Goal: Task Accomplishment & Management: Use online tool/utility

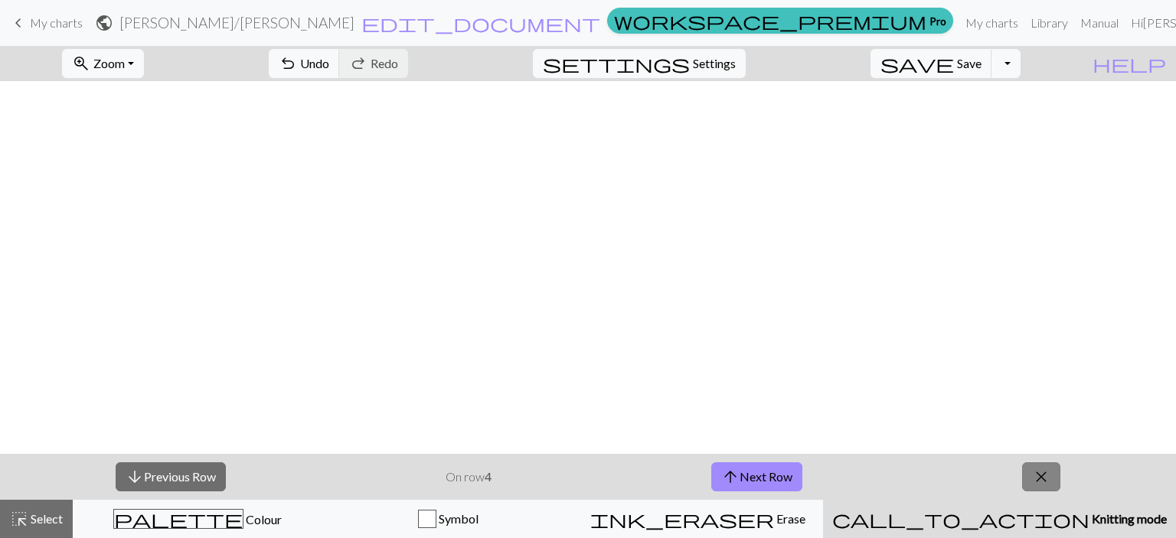
scroll to position [438, 0]
click at [1039, 474] on span "close" at bounding box center [1041, 476] width 18 height 21
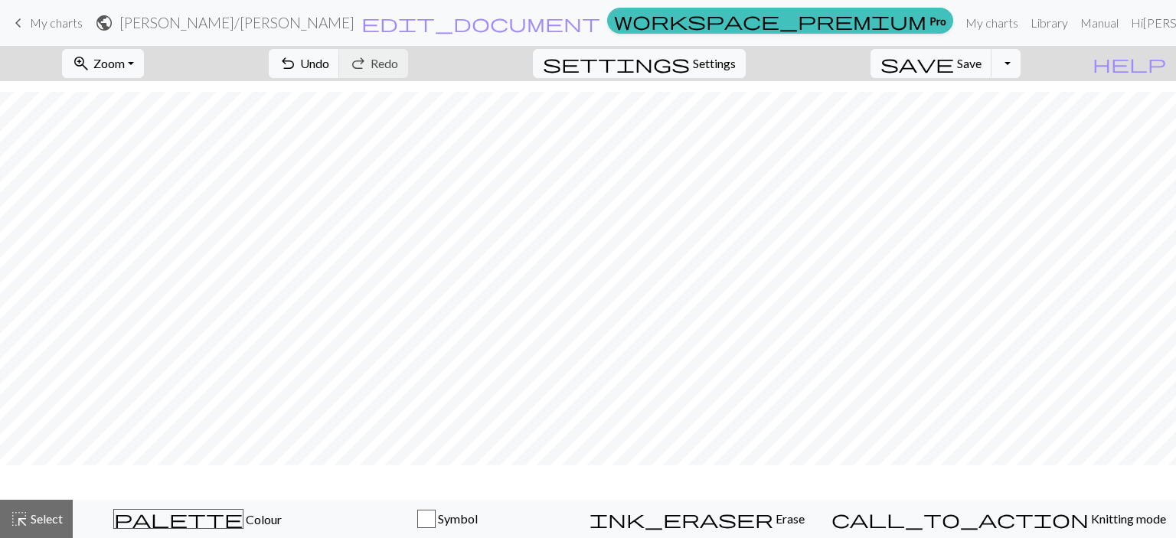
scroll to position [392, 0]
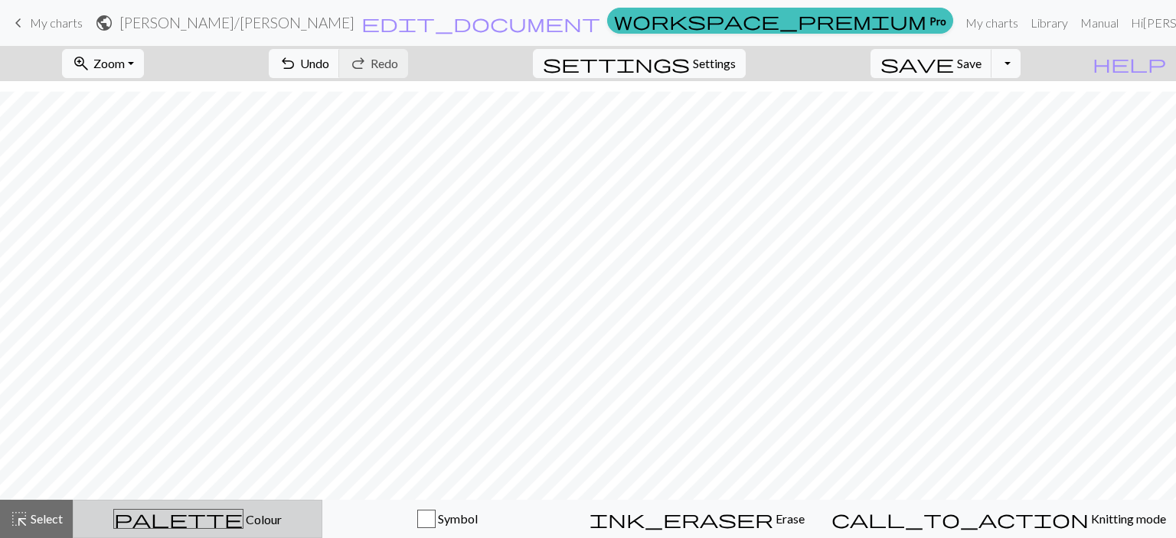
click at [244, 520] on span "Colour" at bounding box center [263, 519] width 38 height 15
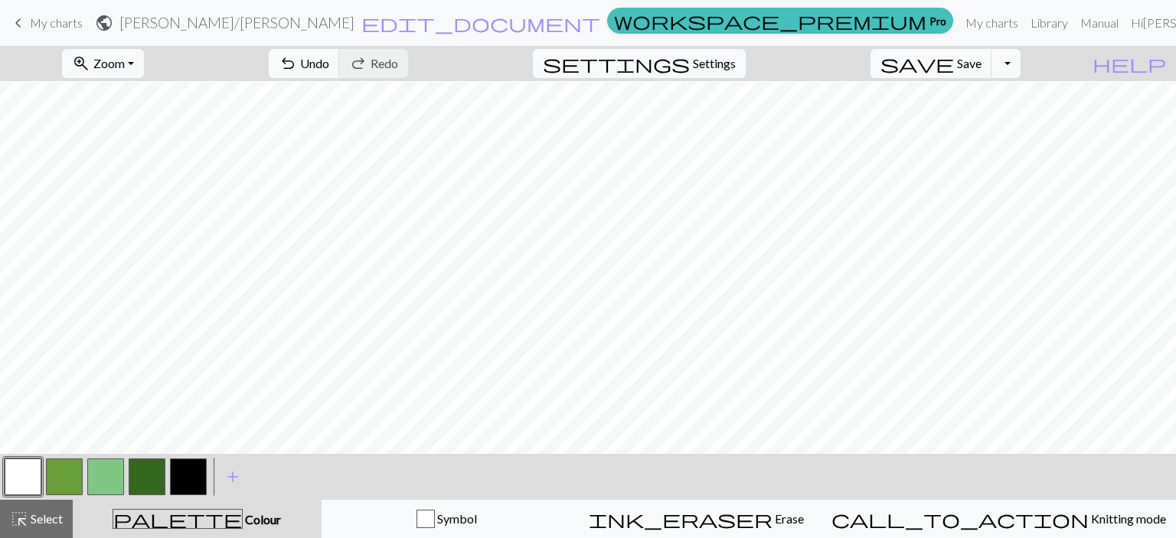
click at [98, 473] on button "button" at bounding box center [105, 477] width 37 height 37
click at [69, 473] on button "button" at bounding box center [64, 477] width 37 height 37
click at [192, 478] on button "button" at bounding box center [188, 477] width 37 height 37
click at [110, 476] on button "button" at bounding box center [105, 477] width 37 height 37
click at [182, 471] on button "button" at bounding box center [188, 477] width 37 height 37
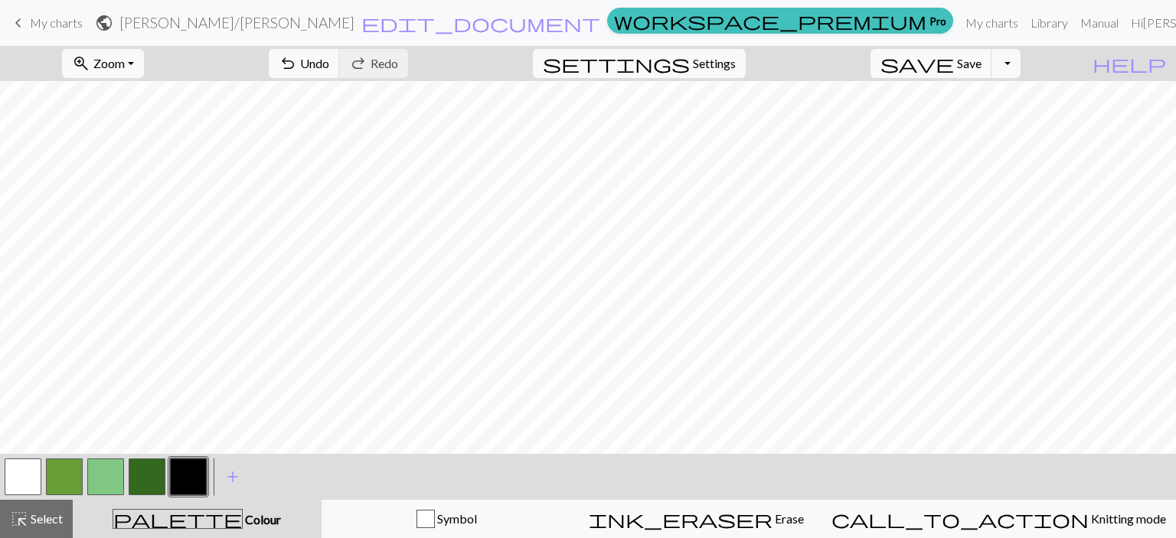
click at [110, 482] on button "button" at bounding box center [105, 477] width 37 height 37
click at [144, 67] on button "zoom_in Zoom Zoom" at bounding box center [103, 63] width 82 height 29
click at [146, 97] on button "Fit all" at bounding box center [124, 97] width 121 height 25
click at [980, 67] on button "save Save Save" at bounding box center [932, 63] width 122 height 29
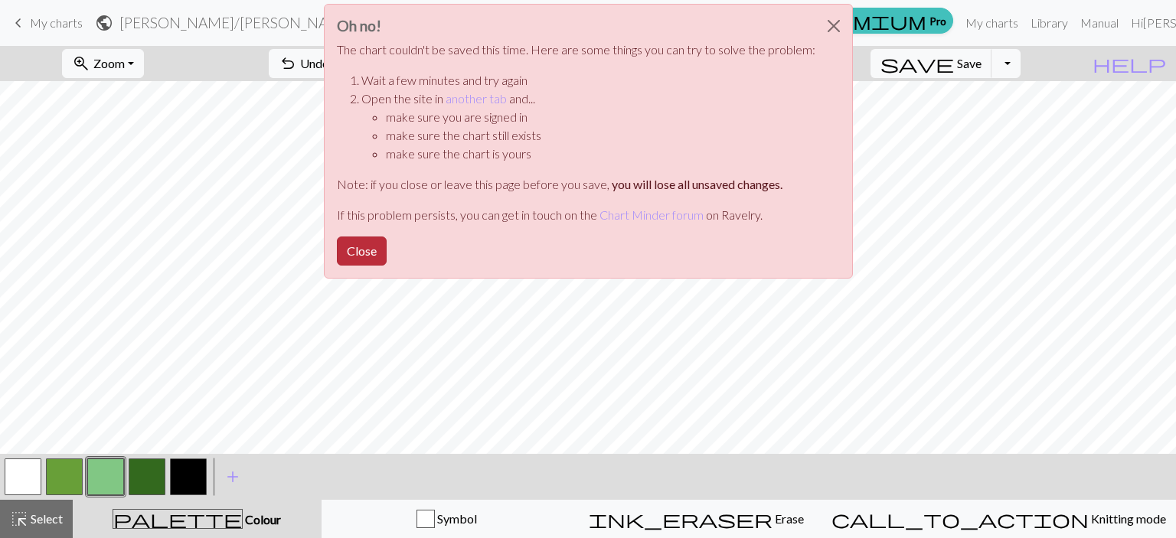
click at [375, 253] on button "Close" at bounding box center [362, 251] width 50 height 29
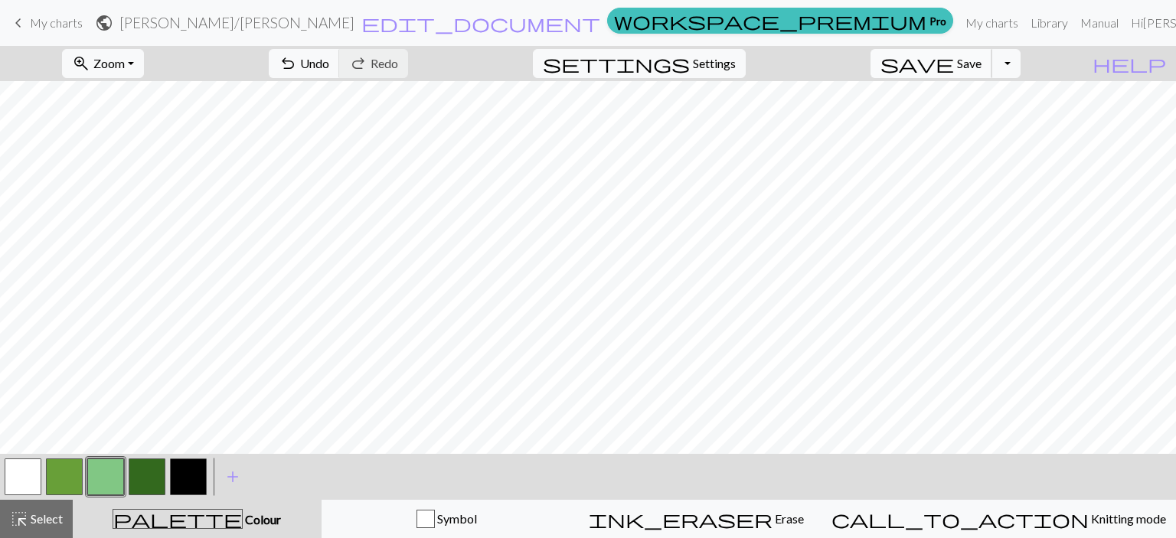
click at [954, 63] on span "save" at bounding box center [918, 63] width 74 height 21
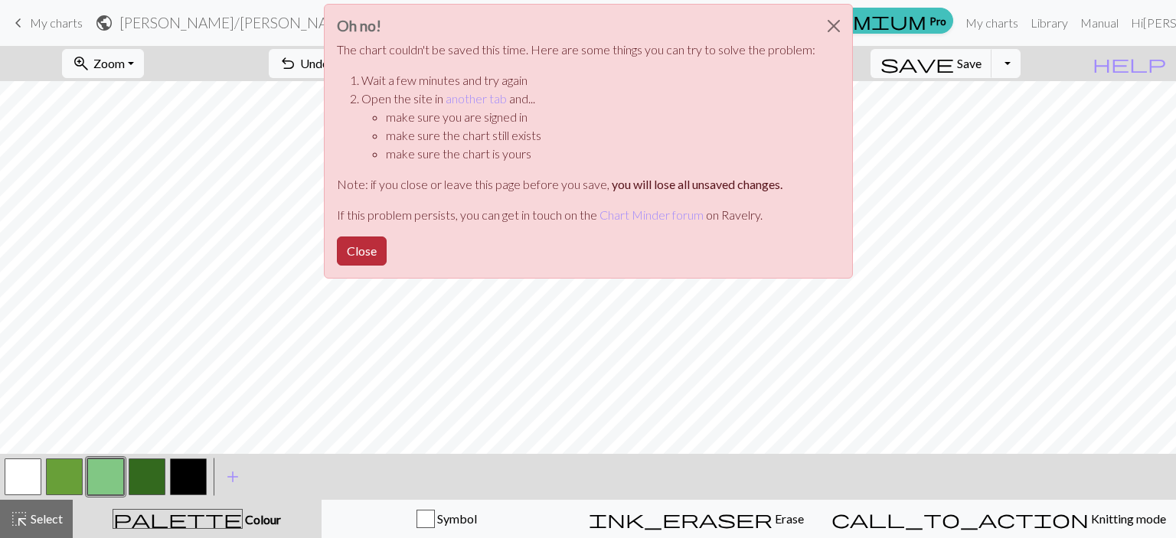
click at [355, 244] on button "Close" at bounding box center [362, 251] width 50 height 29
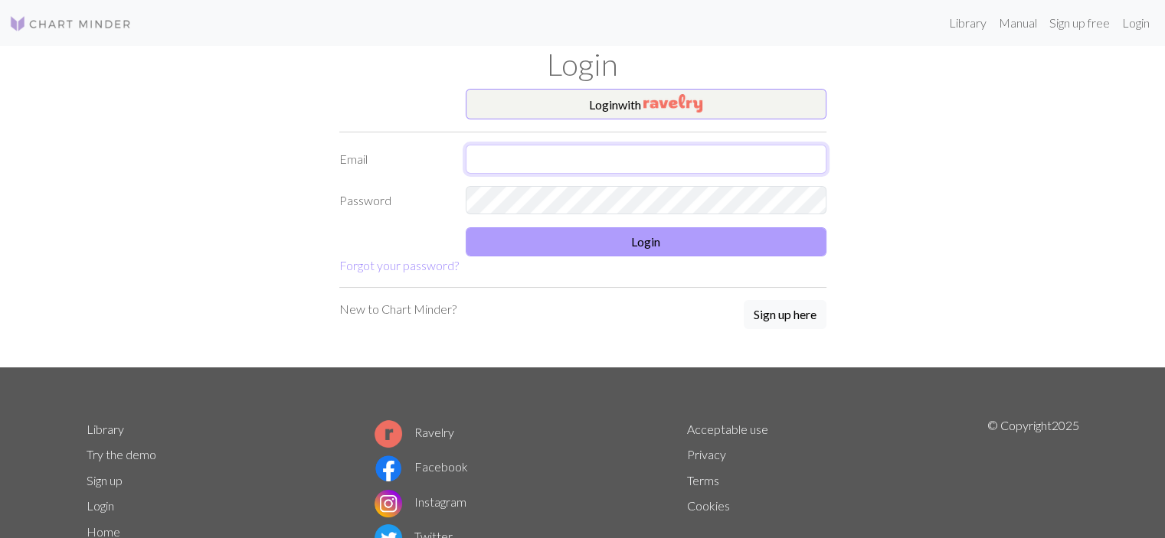
type input "[EMAIL_ADDRESS][DOMAIN_NAME]"
click at [633, 241] on button "Login" at bounding box center [646, 241] width 361 height 29
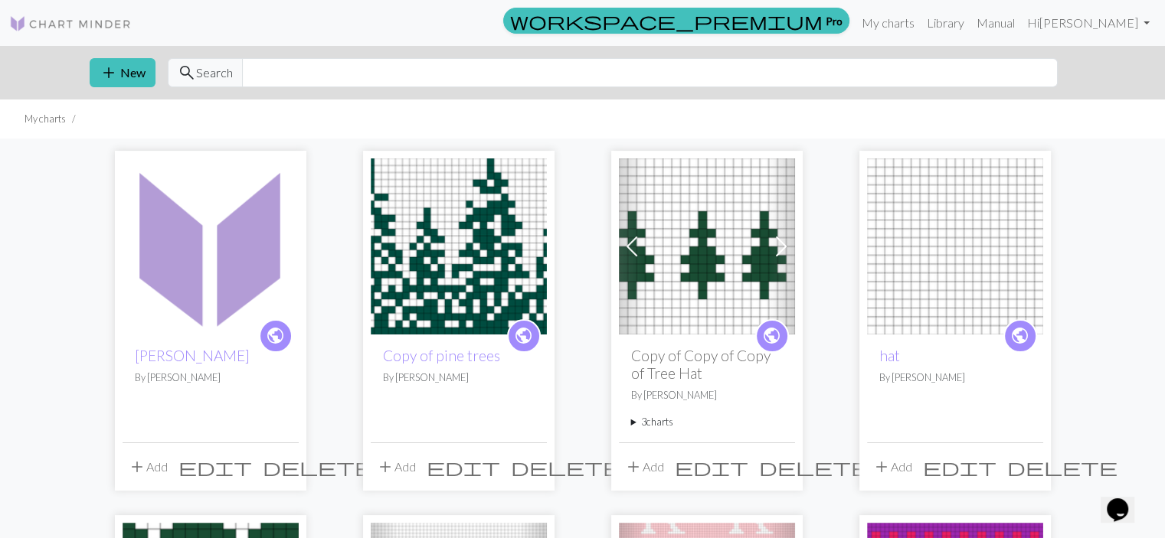
click at [200, 291] on img at bounding box center [211, 247] width 176 height 176
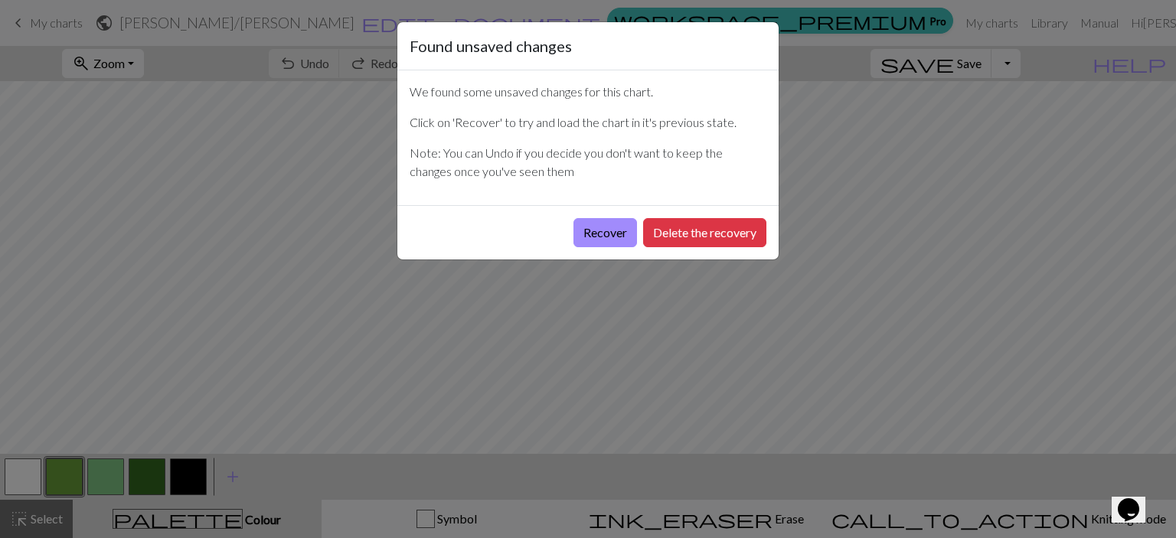
click at [219, 223] on div "Found unsaved changes We found some unsaved changes for this chart. Click on 'R…" at bounding box center [588, 269] width 1176 height 538
click at [592, 230] on button "Recover" at bounding box center [606, 232] width 64 height 29
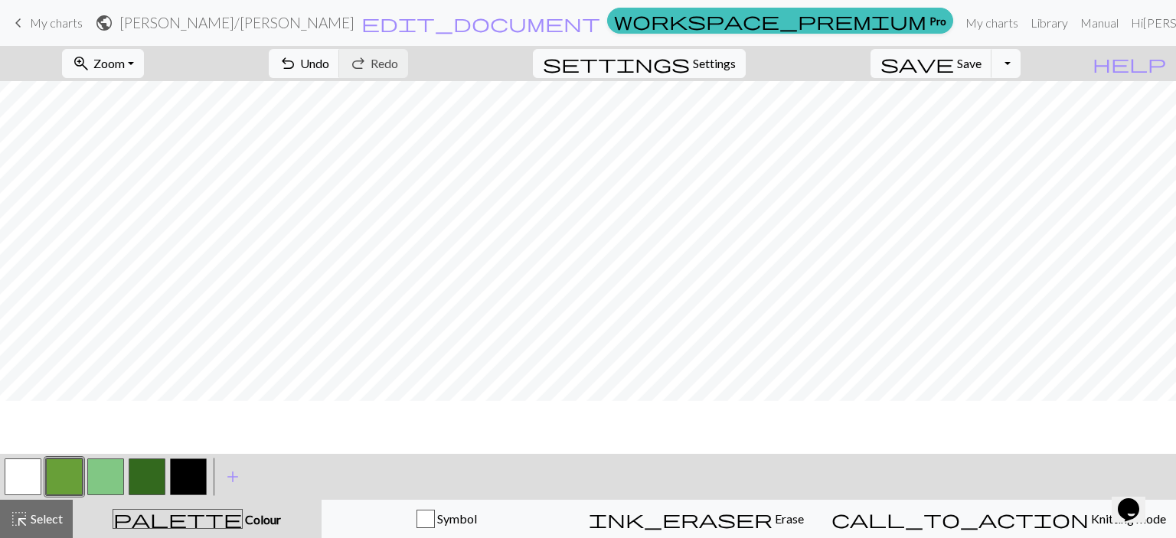
scroll to position [243, 0]
click at [125, 60] on span "Zoom" at bounding box center [108, 63] width 31 height 15
click at [137, 93] on button "Fit all" at bounding box center [124, 97] width 121 height 25
click at [116, 466] on button "button" at bounding box center [105, 477] width 37 height 37
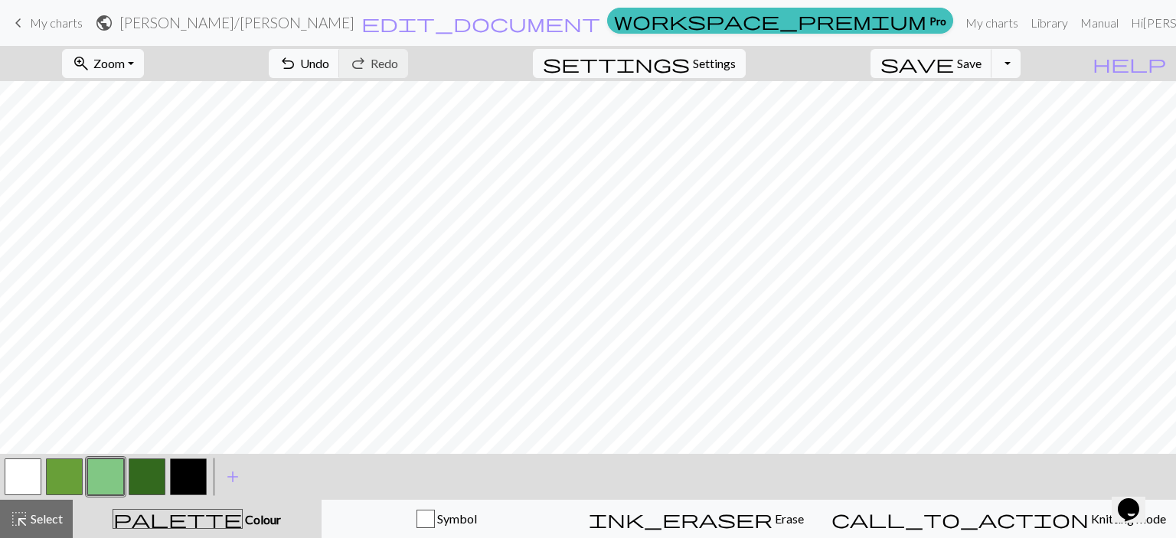
click at [190, 466] on button "button" at bounding box center [188, 477] width 37 height 37
click at [78, 473] on button "button" at bounding box center [64, 477] width 37 height 37
click at [101, 462] on button "button" at bounding box center [105, 477] width 37 height 37
click at [63, 472] on button "button" at bounding box center [64, 477] width 37 height 37
click at [101, 465] on button "button" at bounding box center [105, 477] width 37 height 37
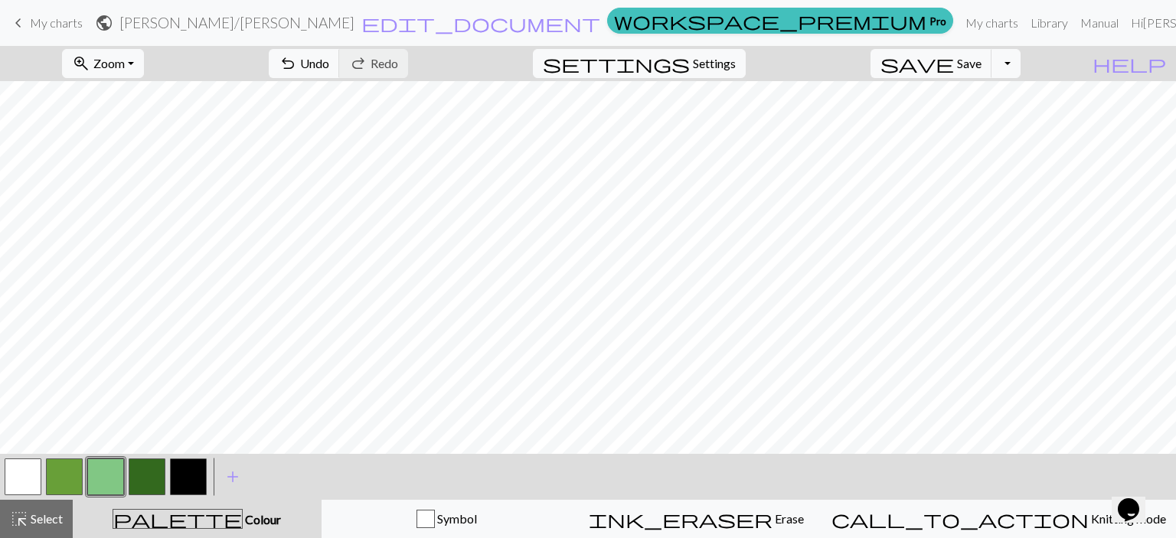
click at [187, 471] on button "button" at bounding box center [188, 477] width 37 height 37
click at [96, 465] on button "button" at bounding box center [105, 477] width 37 height 37
click at [80, 473] on button "button" at bounding box center [64, 477] width 37 height 37
click at [116, 473] on button "button" at bounding box center [105, 477] width 37 height 37
click at [66, 465] on button "button" at bounding box center [64, 477] width 37 height 37
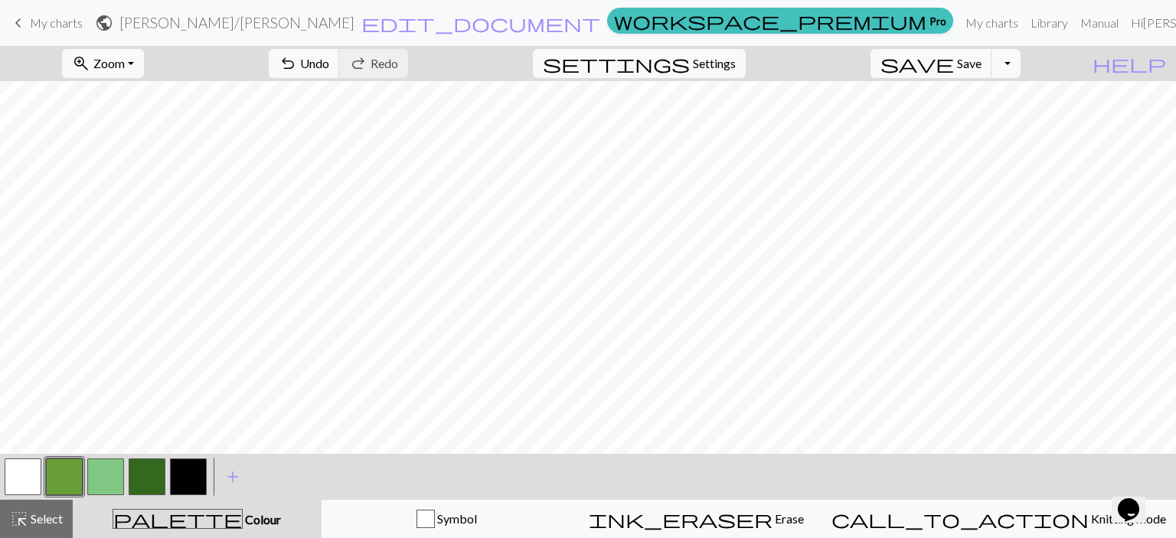
click at [103, 479] on button "button" at bounding box center [105, 477] width 37 height 37
click at [62, 468] on button "button" at bounding box center [64, 477] width 37 height 37
click at [101, 468] on button "button" at bounding box center [105, 477] width 37 height 37
click at [184, 466] on button "button" at bounding box center [188, 477] width 37 height 37
click at [103, 468] on button "button" at bounding box center [105, 477] width 37 height 37
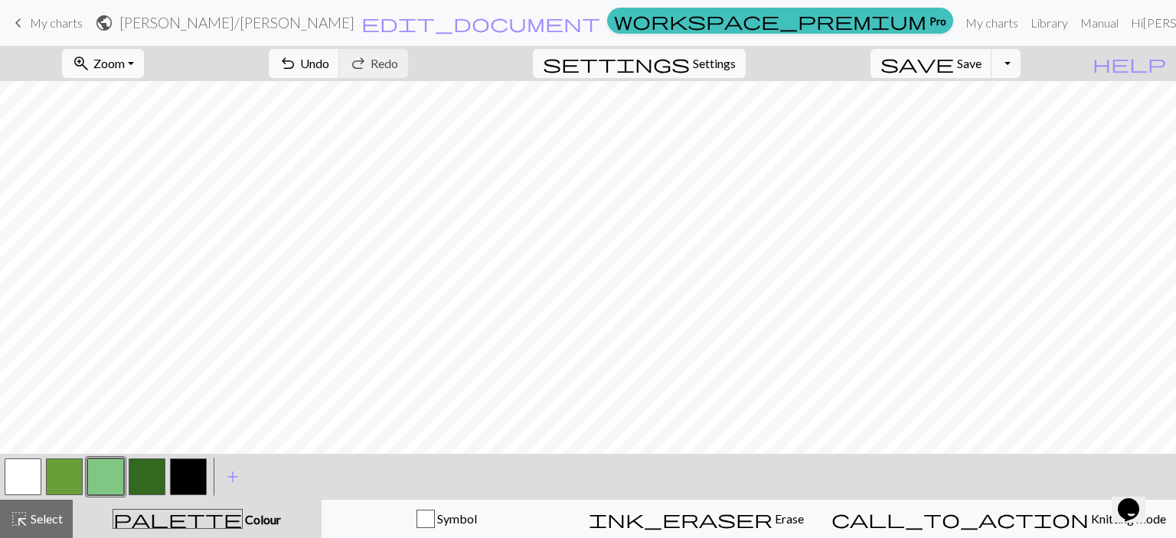
click at [183, 468] on button "button" at bounding box center [188, 477] width 37 height 37
click at [101, 470] on button "button" at bounding box center [105, 477] width 37 height 37
click at [192, 463] on button "button" at bounding box center [188, 477] width 37 height 37
click at [982, 67] on span "Save" at bounding box center [969, 63] width 25 height 15
